Goal: Information Seeking & Learning: Learn about a topic

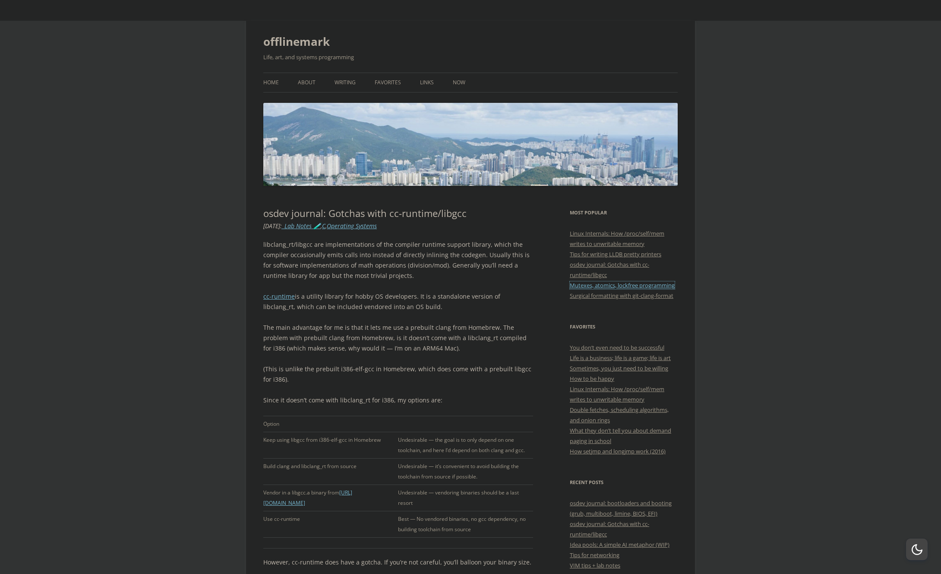
click at [633, 284] on link "Mutexes, atomics, lockfree programming" at bounding box center [622, 285] width 105 height 8
